Goal: Navigation & Orientation: Understand site structure

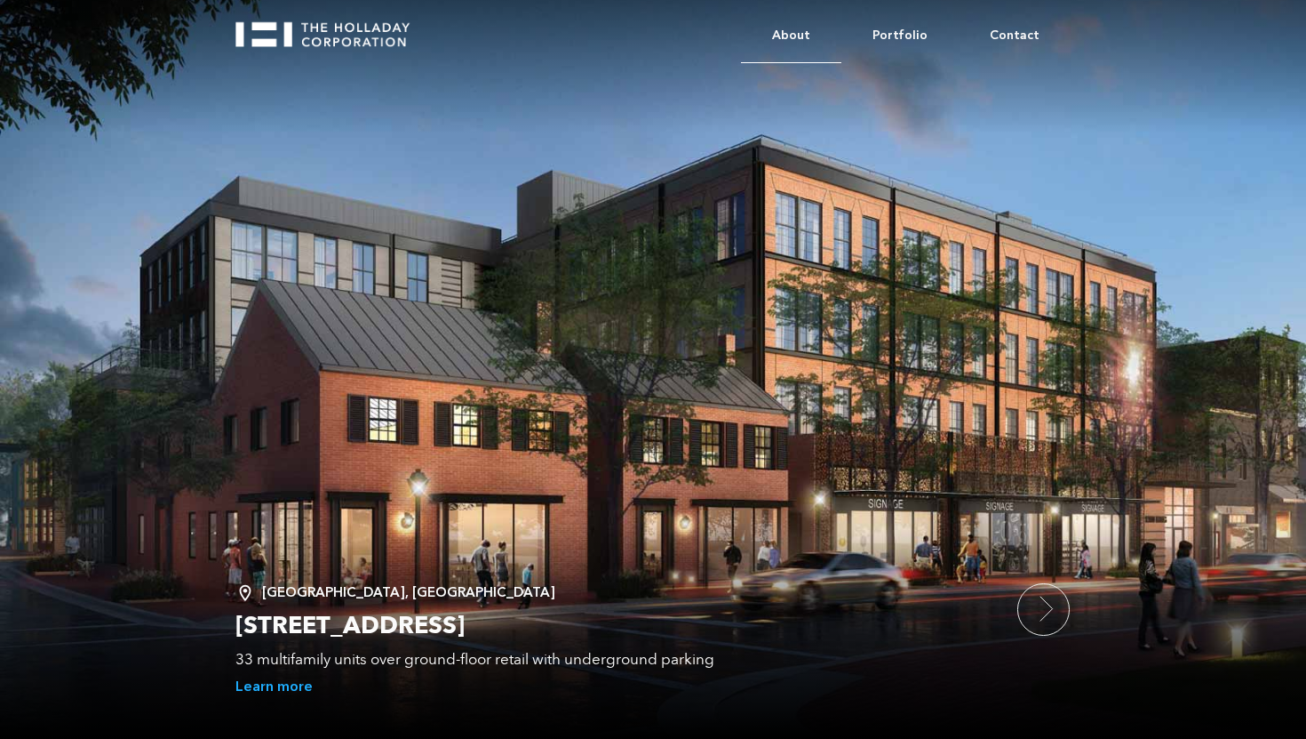
click at [822, 52] on link "About" at bounding box center [791, 36] width 100 height 54
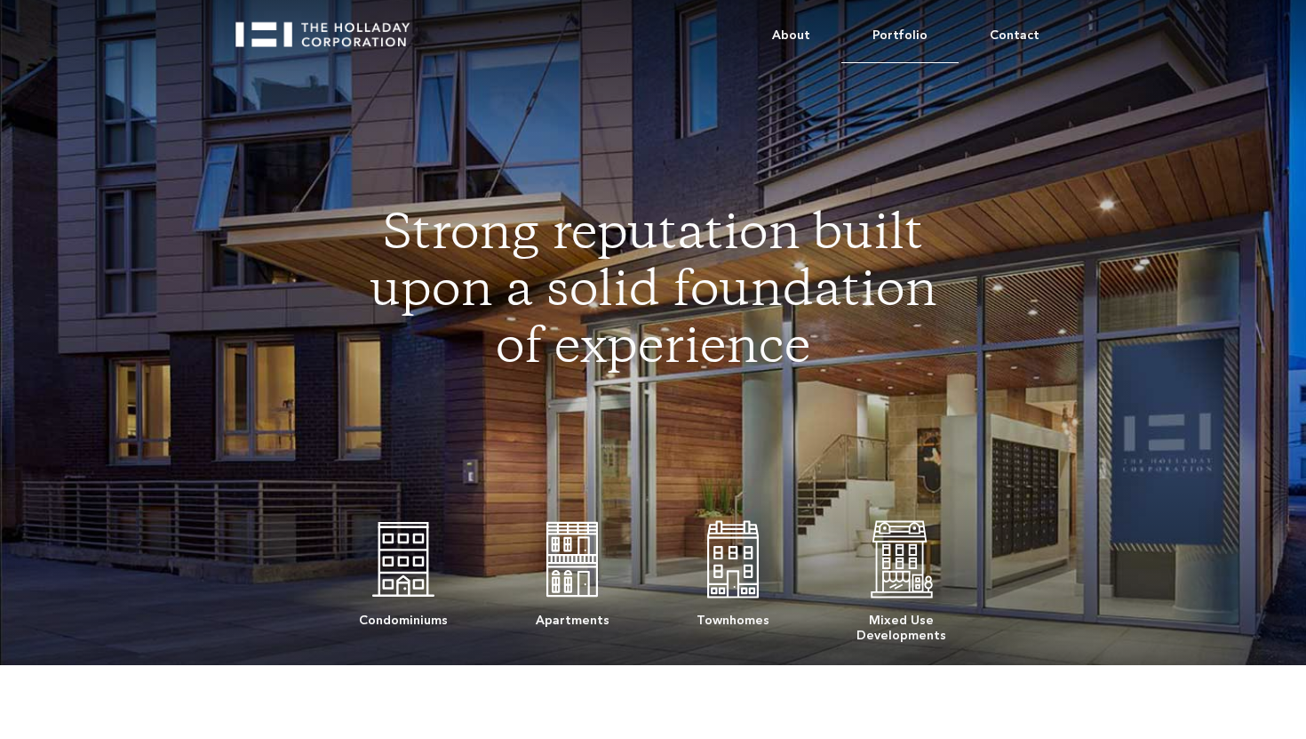
click at [917, 32] on link "Portfolio" at bounding box center [900, 36] width 117 height 54
